Goal: Information Seeking & Learning: Check status

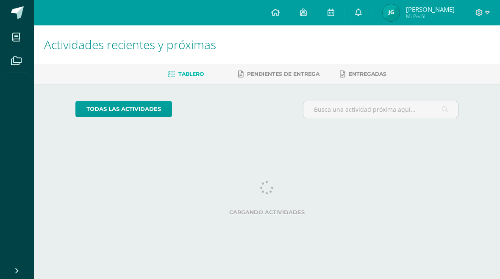
click at [372, 16] on link at bounding box center [358, 12] width 27 height 25
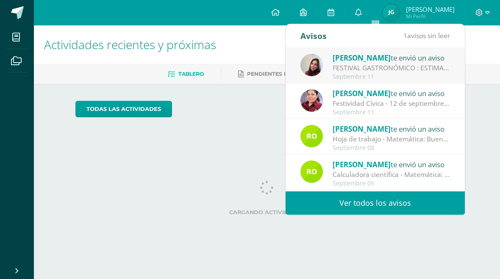
click at [426, 109] on div "Septiembre 11" at bounding box center [391, 112] width 118 height 7
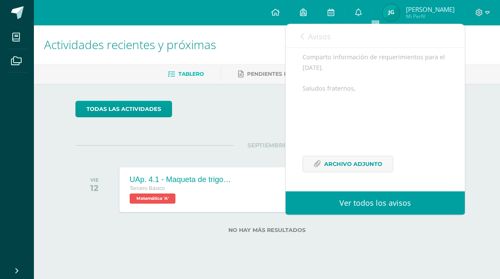
scroll to position [110, 0]
click at [368, 163] on span "Archivo Adjunto" at bounding box center [353, 164] width 58 height 16
click at [295, 36] on div "Avisos 1 avisos sin leer Avisos" at bounding box center [374, 36] width 179 height 24
click at [301, 40] on icon at bounding box center [301, 36] width 3 height 7
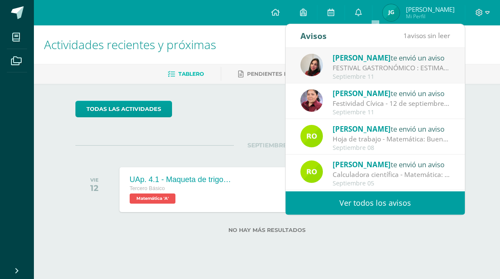
click at [338, 73] on div "Septiembre 11" at bounding box center [391, 76] width 118 height 7
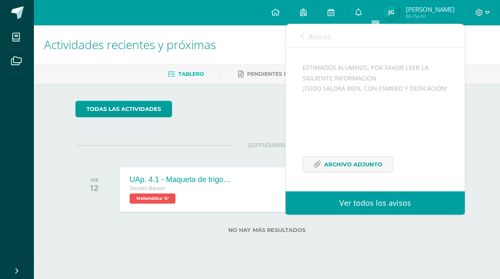
click at [316, 161] on icon at bounding box center [316, 164] width 7 height 7
click at [300, 46] on link "Avisos" at bounding box center [315, 36] width 30 height 24
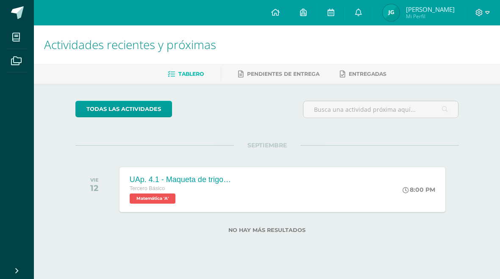
click at [433, 18] on span "Mi Perfil" at bounding box center [430, 16] width 49 height 7
